Goal: Task Accomplishment & Management: Manage account settings

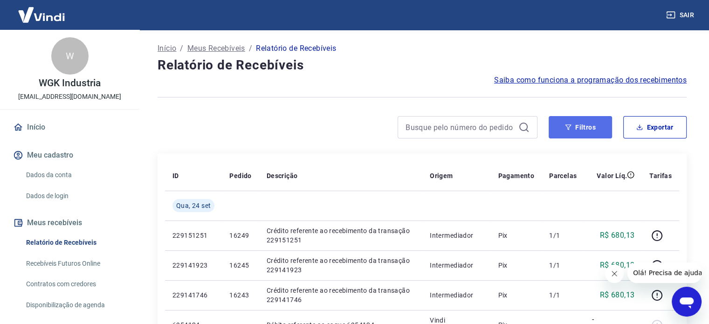
click at [590, 125] on button "Filtros" at bounding box center [580, 127] width 63 height 22
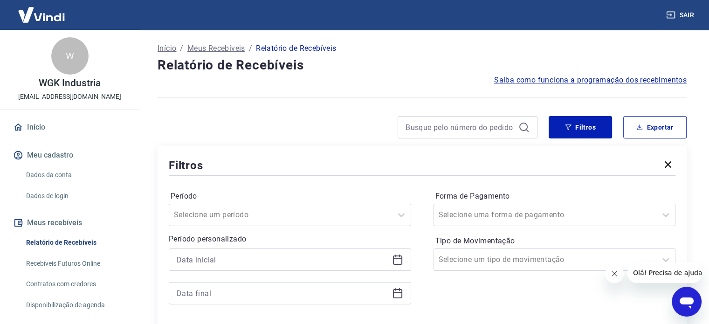
click at [399, 259] on icon at bounding box center [397, 258] width 9 height 1
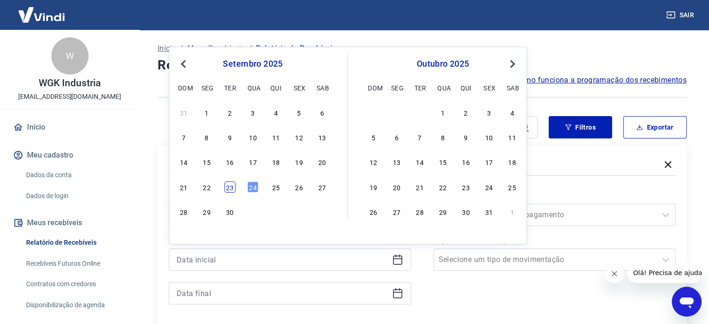
click at [231, 188] on div "23" at bounding box center [229, 186] width 11 height 11
type input "[DATE]"
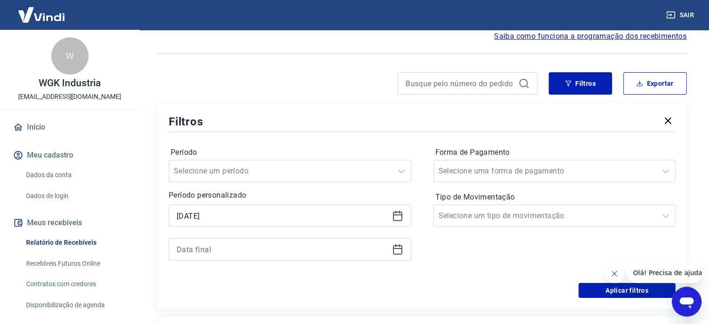
scroll to position [93, 0]
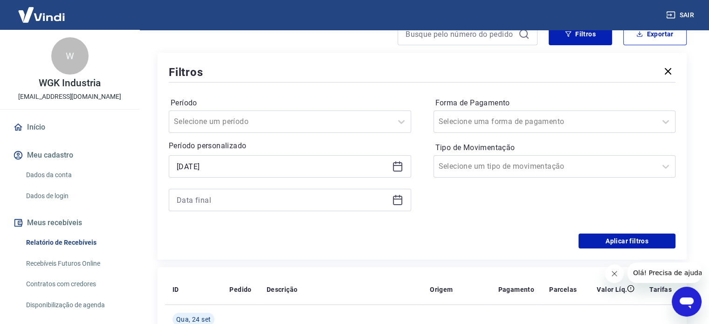
click at [397, 199] on icon at bounding box center [397, 199] width 11 height 11
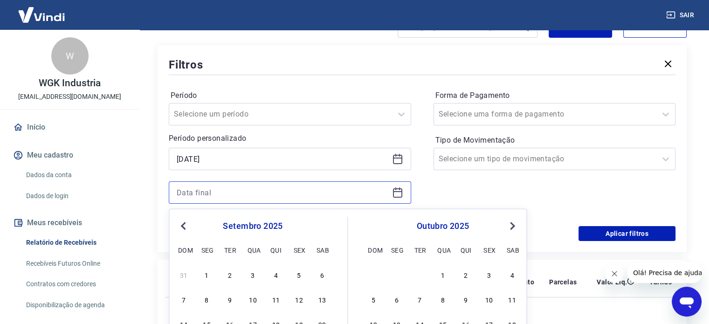
scroll to position [186, 0]
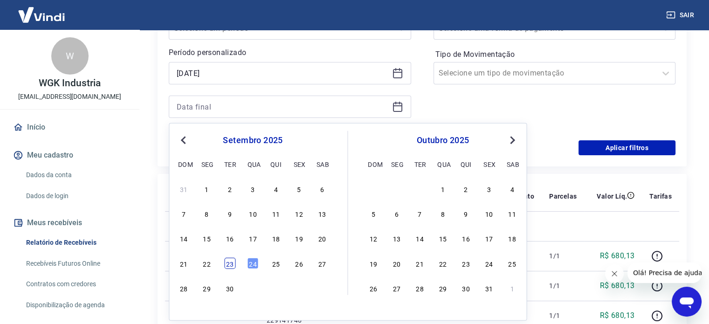
click at [229, 263] on div "23" at bounding box center [229, 262] width 11 height 11
type input "[DATE]"
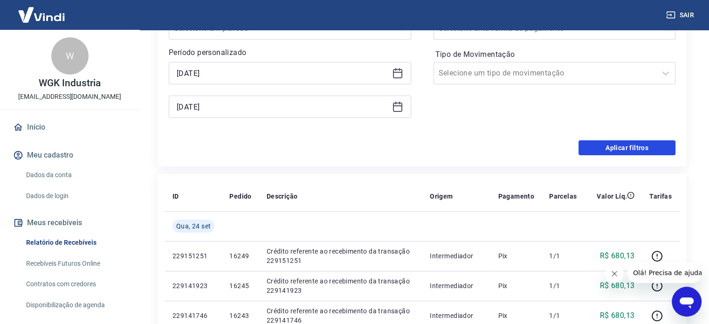
click at [619, 148] on button "Aplicar filtros" at bounding box center [626, 147] width 97 height 15
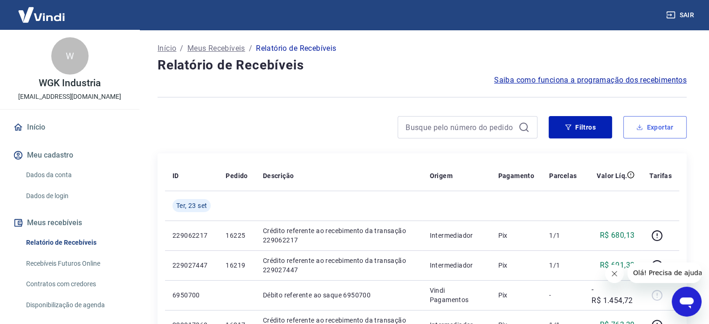
click at [665, 124] on button "Exportar" at bounding box center [654, 127] width 63 height 22
type input "[DATE]"
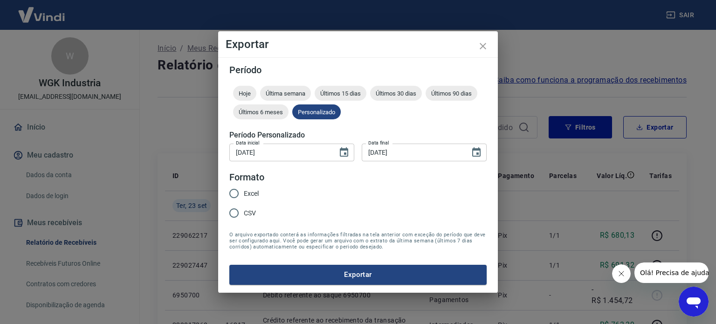
click at [237, 192] on input "Excel" at bounding box center [234, 194] width 20 height 20
radio input "true"
click at [369, 275] on button "Exportar" at bounding box center [357, 275] width 257 height 20
